Goal: Information Seeking & Learning: Learn about a topic

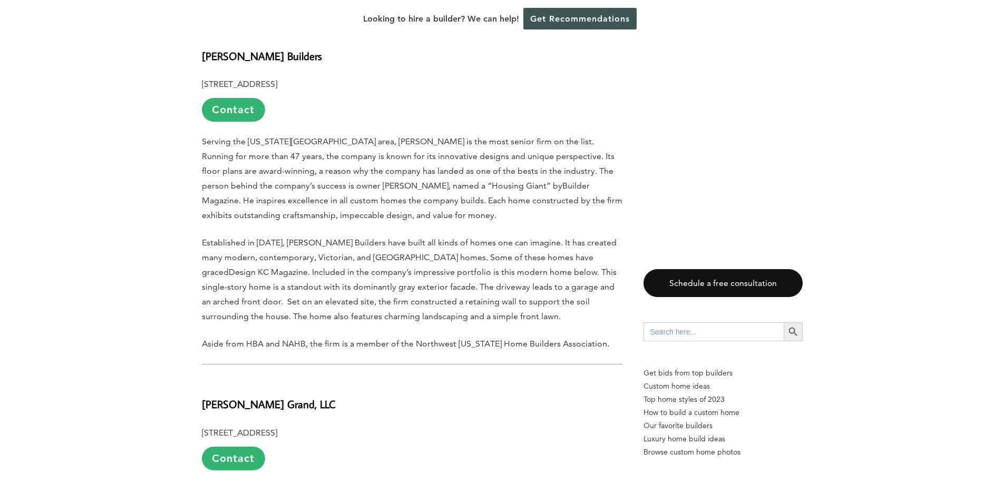
scroll to position [3057, 0]
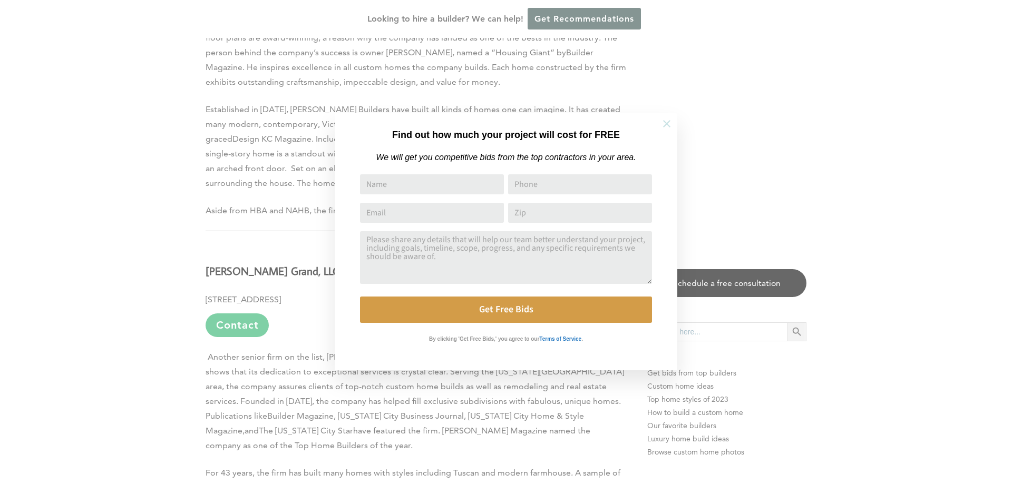
click at [670, 124] on icon at bounding box center [667, 124] width 12 height 12
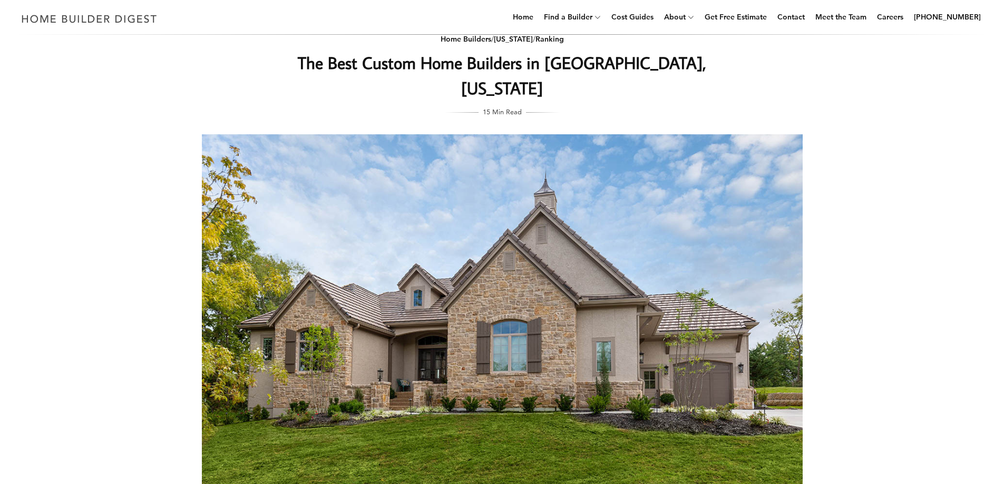
scroll to position [0, 0]
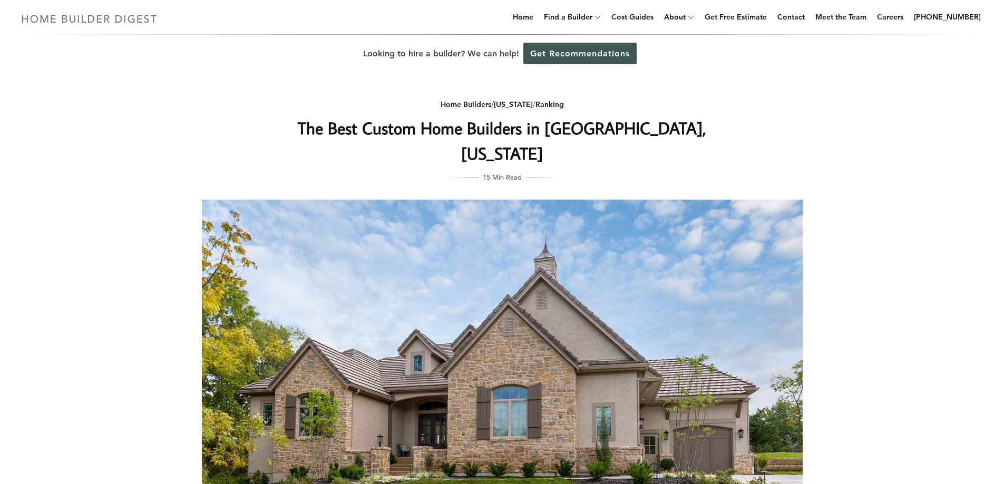
click at [105, 21] on img at bounding box center [89, 18] width 145 height 21
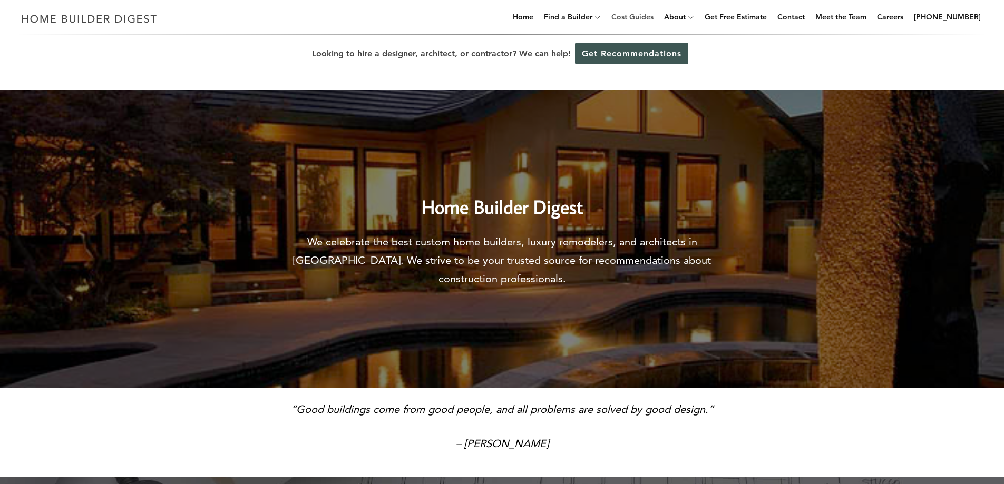
click at [648, 18] on link "Cost Guides" at bounding box center [632, 17] width 51 height 34
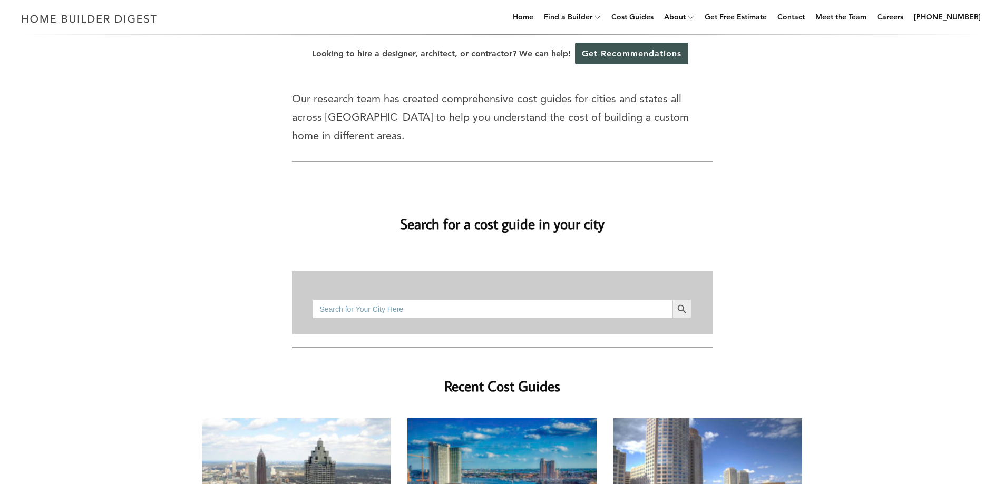
click at [459, 300] on input "Search for:" at bounding box center [492, 309] width 359 height 19
type input "olathe, ks"
click at [683, 305] on icon "Search" at bounding box center [681, 309] width 8 height 8
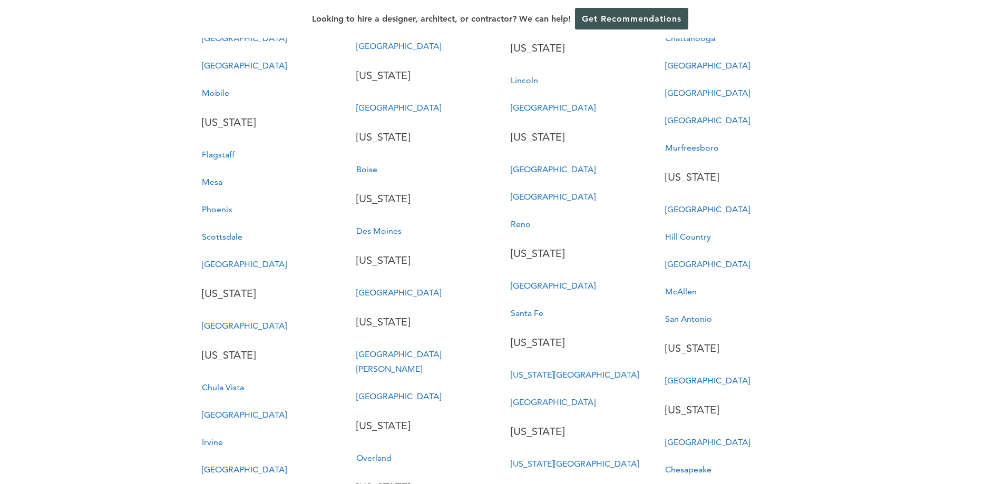
scroll to position [2267, 0]
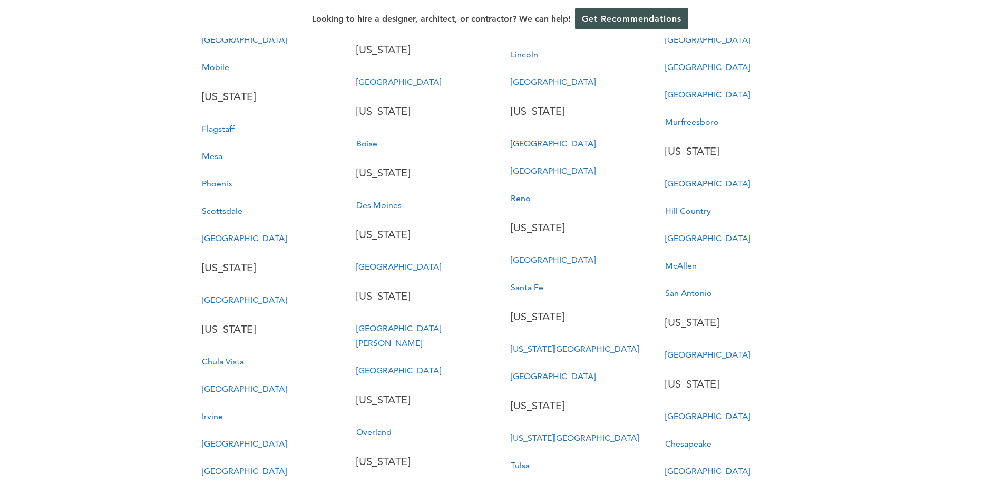
click at [376, 427] on link "Overland" at bounding box center [373, 432] width 35 height 10
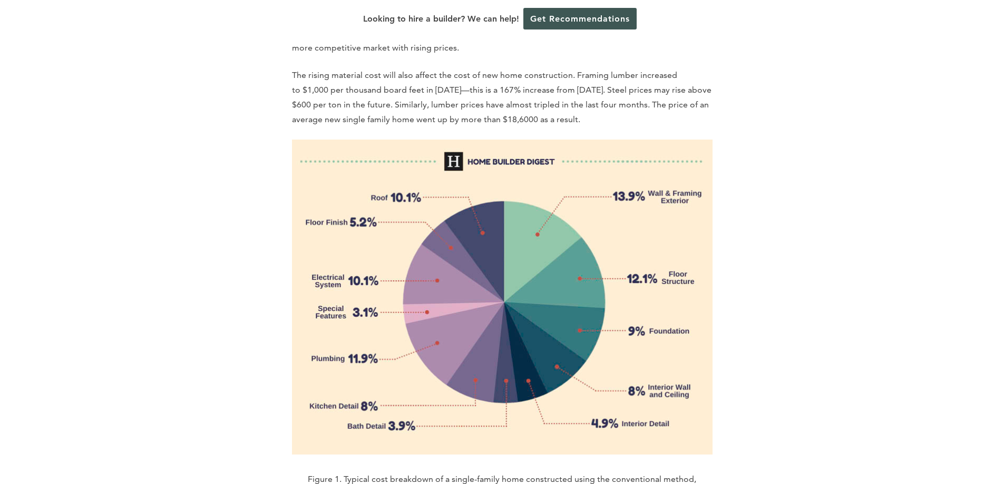
scroll to position [1371, 0]
